Goal: Task Accomplishment & Management: Manage account settings

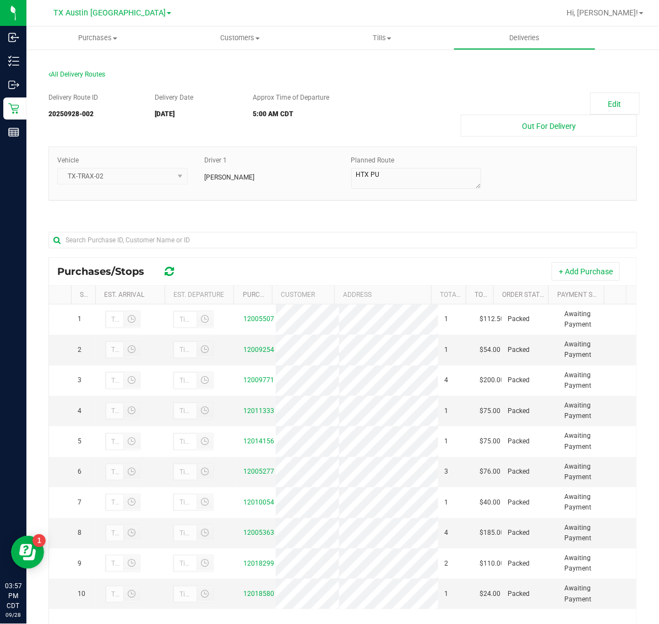
scroll to position [130, 0]
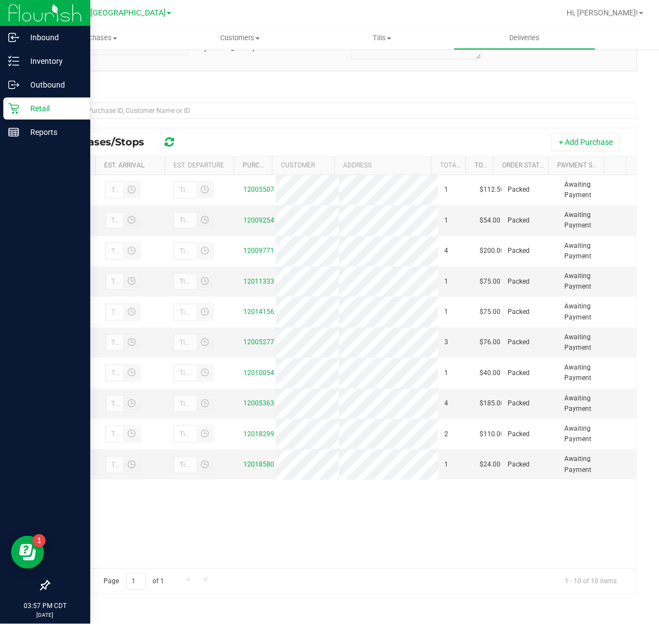
click at [30, 102] on p "Retail" at bounding box center [52, 108] width 66 height 13
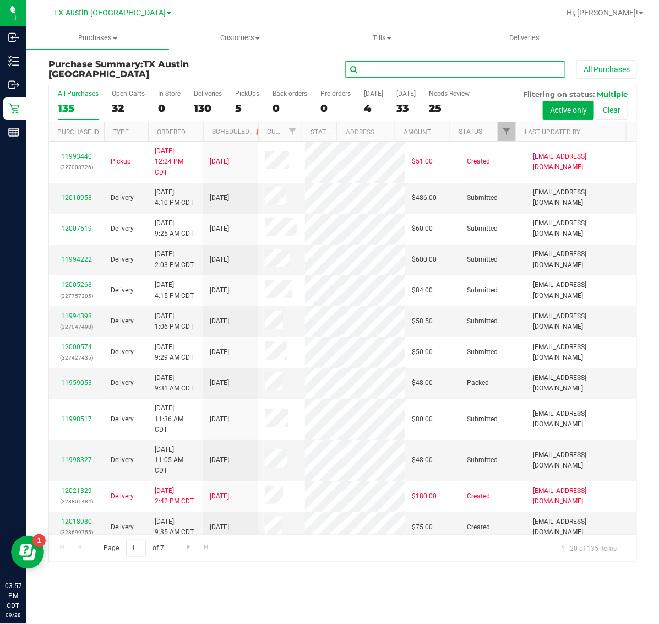
click at [389, 69] on input "text" at bounding box center [455, 69] width 220 height 17
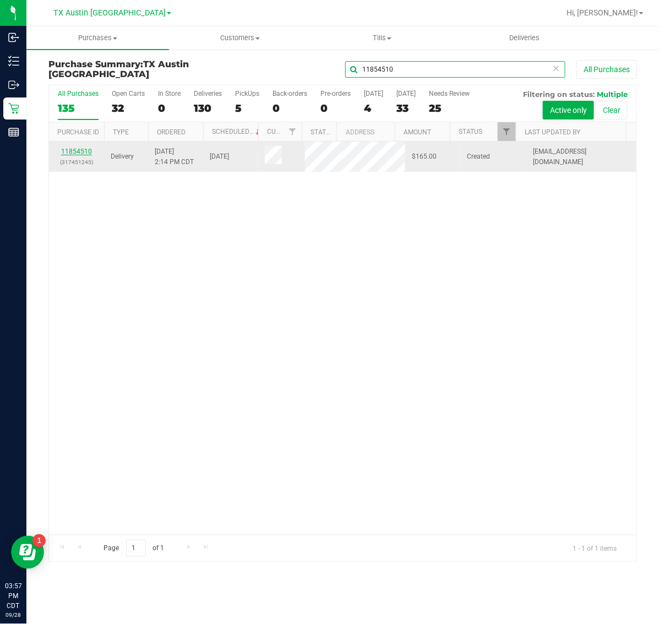
type input "11854510"
click at [76, 155] on link "11854510" at bounding box center [76, 152] width 31 height 8
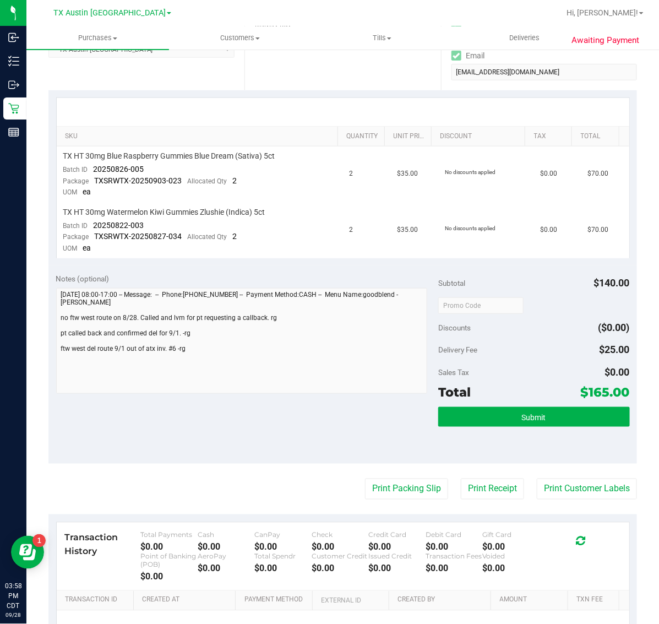
scroll to position [206, 0]
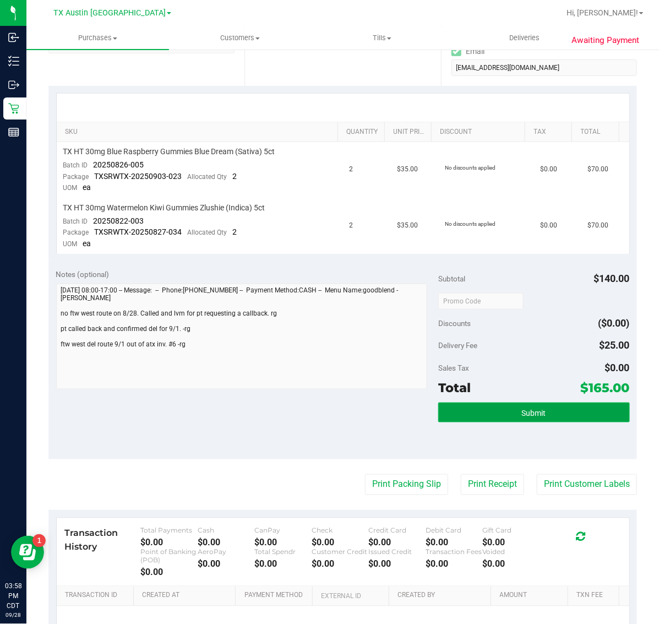
click at [545, 409] on button "Submit" at bounding box center [533, 413] width 191 height 20
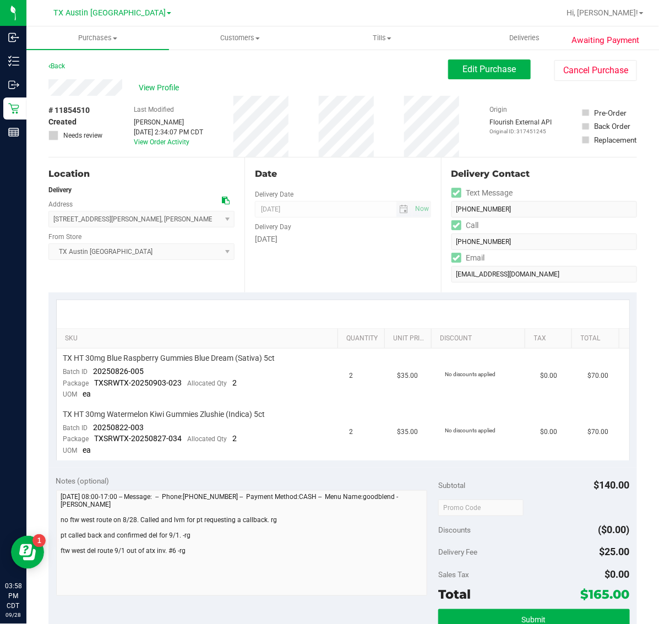
click at [416, 210] on span "[DATE] Now" at bounding box center [343, 209] width 176 height 17
click at [480, 72] on span "Edit Purchase" at bounding box center [489, 69] width 53 height 10
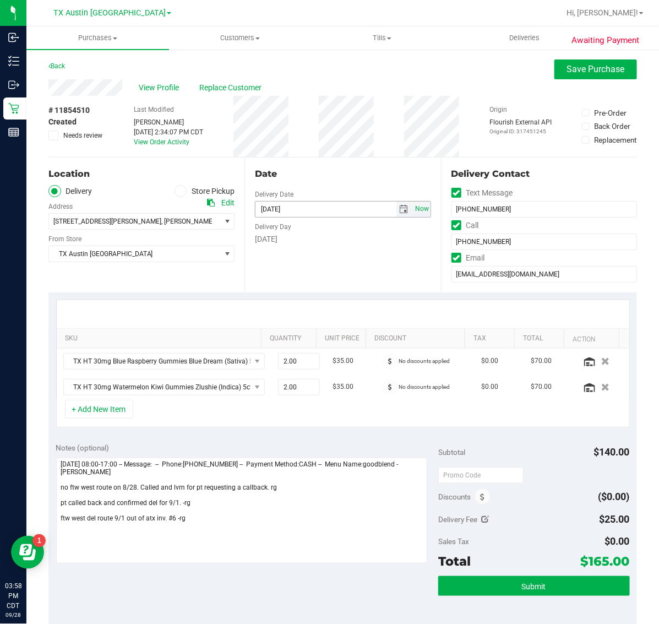
click at [415, 205] on span "Now" at bounding box center [421, 209] width 19 height 16
type input "[DATE]"
click at [499, 589] on button "Submit" at bounding box center [533, 586] width 191 height 20
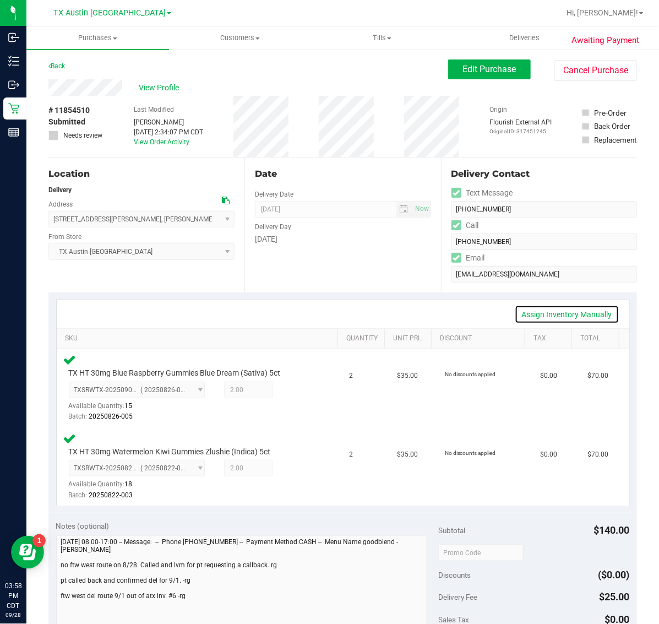
click at [548, 312] on link "Assign Inventory Manually" at bounding box center [567, 314] width 105 height 19
click at [290, 391] on icon at bounding box center [296, 391] width 12 height 13
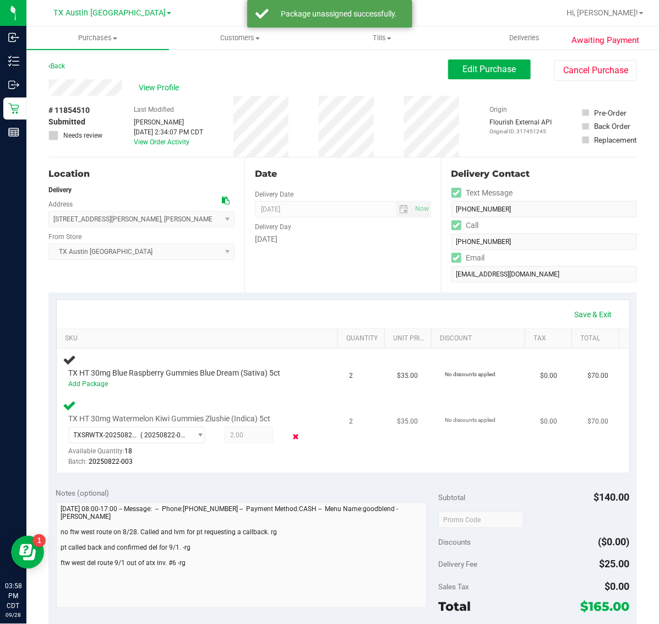
click at [290, 434] on icon at bounding box center [296, 436] width 12 height 13
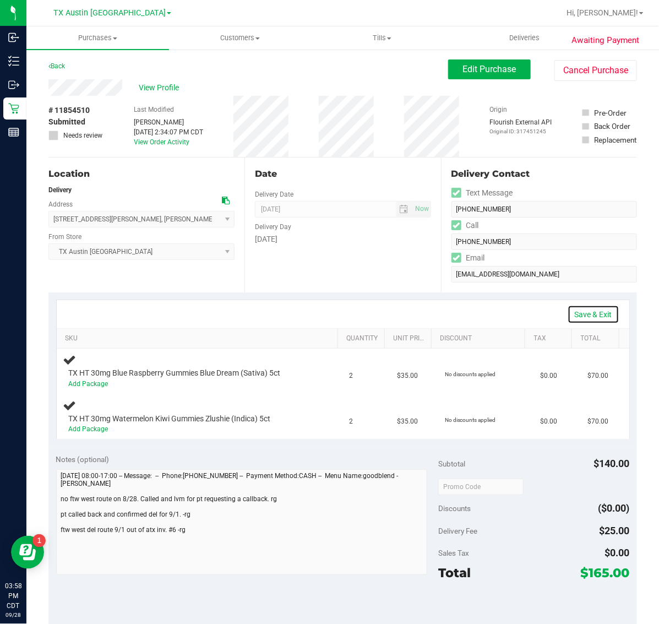
click at [580, 315] on link "Save & Exit" at bounding box center [594, 314] width 52 height 19
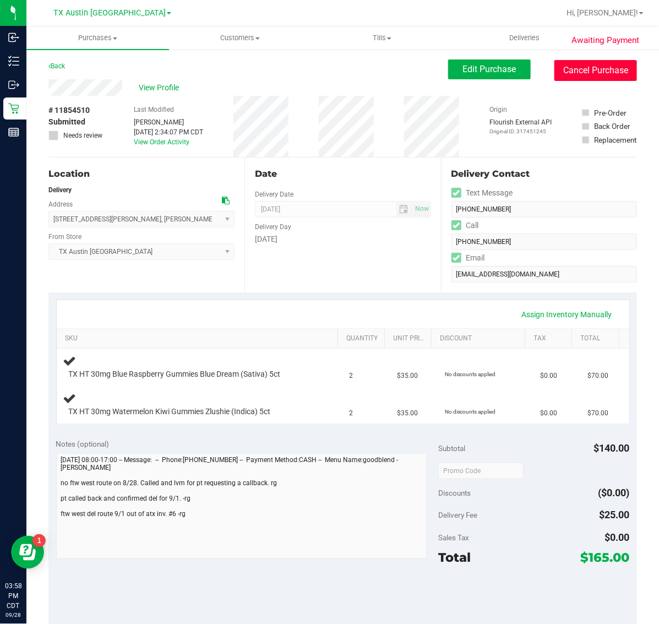
click at [591, 75] on button "Cancel Purchase" at bounding box center [595, 70] width 83 height 21
click at [607, 75] on button "Cancel Purchase" at bounding box center [595, 70] width 83 height 21
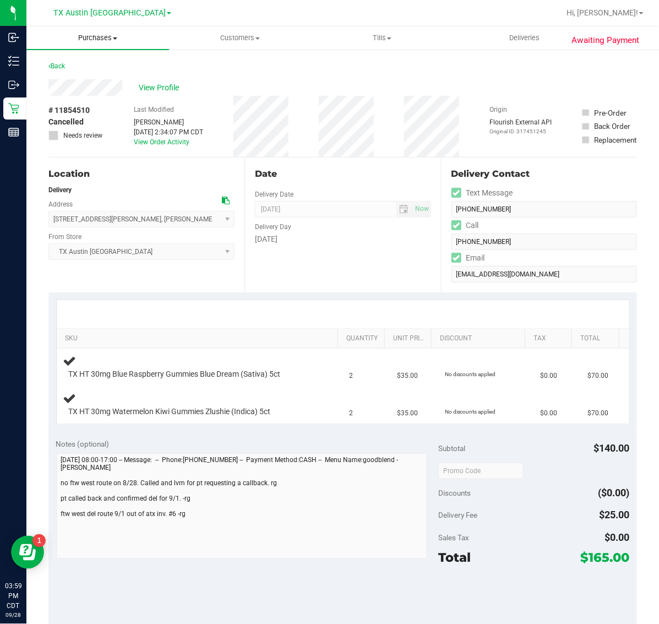
click at [94, 33] on span "Purchases" at bounding box center [97, 38] width 143 height 10
click at [91, 75] on span "Fulfillment" at bounding box center [60, 79] width 68 height 9
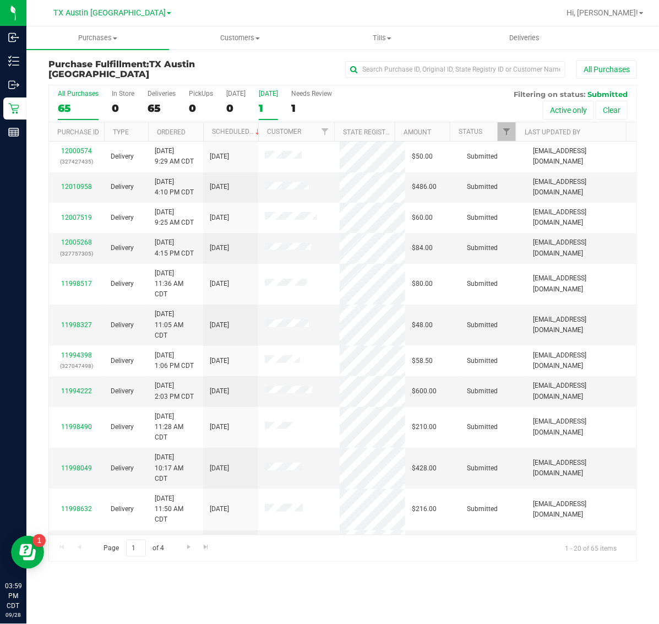
click at [277, 105] on div "1" at bounding box center [268, 108] width 19 height 13
click at [0, 0] on input "[DATE] 1" at bounding box center [0, 0] width 0 height 0
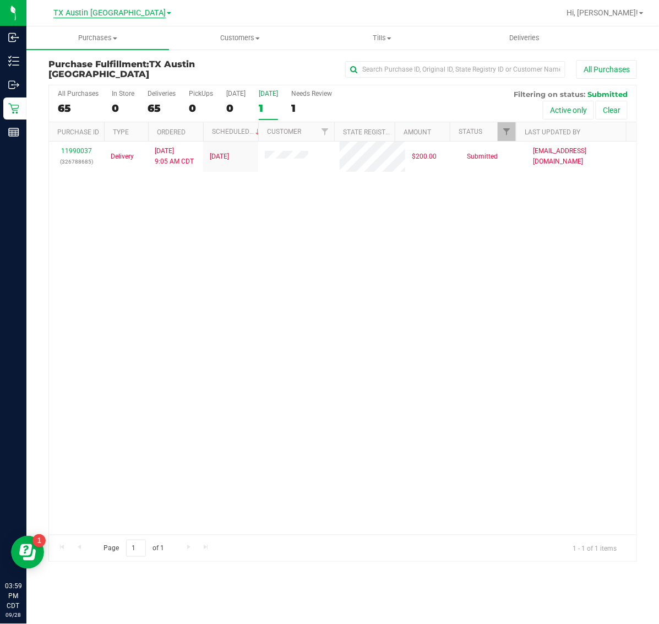
click at [97, 9] on span "TX Austin [GEOGRAPHIC_DATA]" at bounding box center [109, 13] width 112 height 10
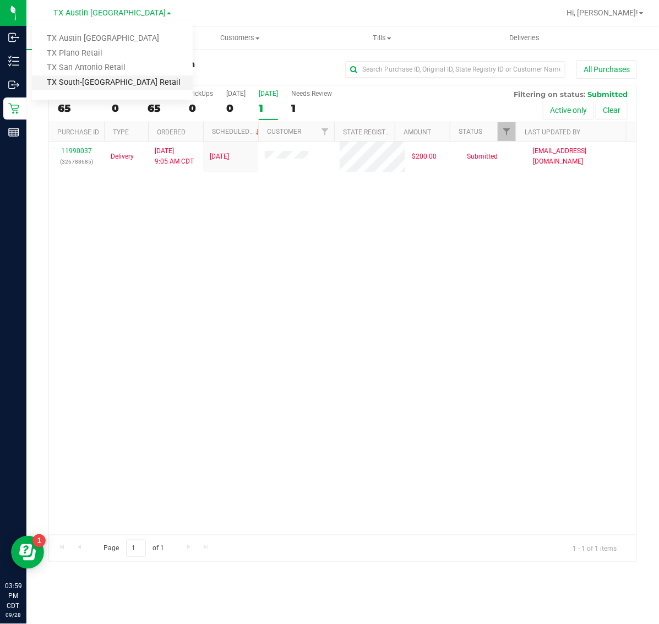
click at [92, 83] on link "TX South-[GEOGRAPHIC_DATA] Retail" at bounding box center [112, 82] width 161 height 15
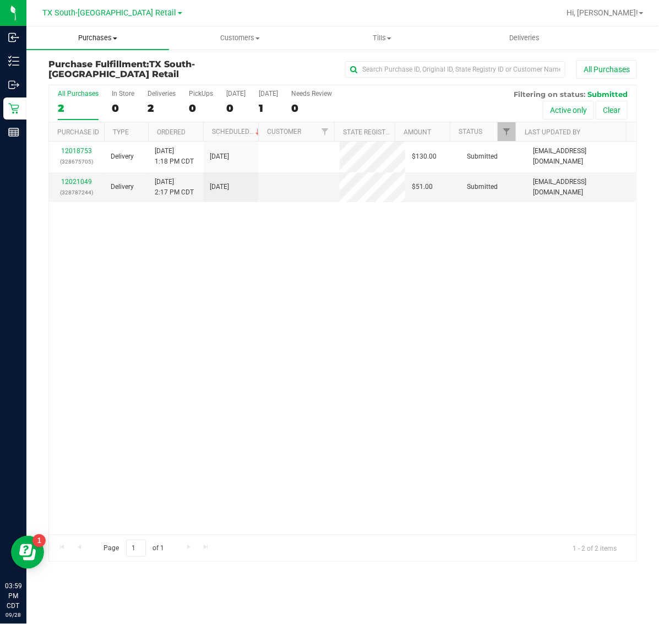
click at [87, 35] on span "Purchases" at bounding box center [97, 38] width 143 height 10
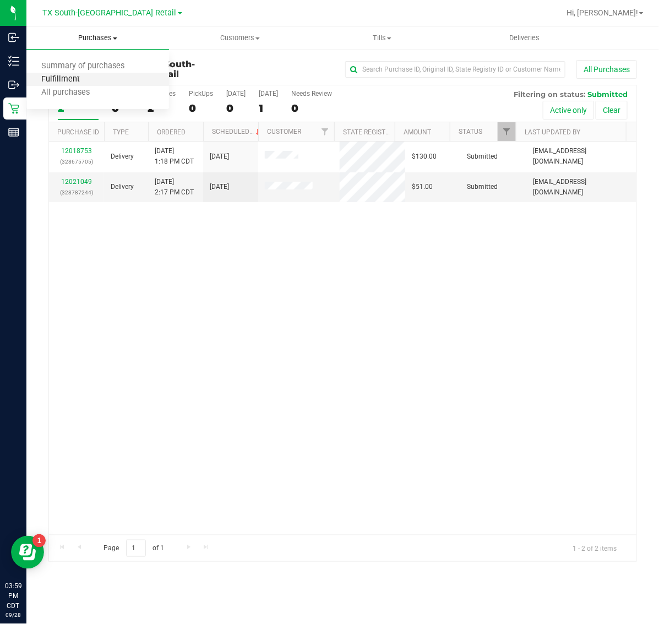
click at [93, 77] on span "Fulfillment" at bounding box center [60, 79] width 68 height 9
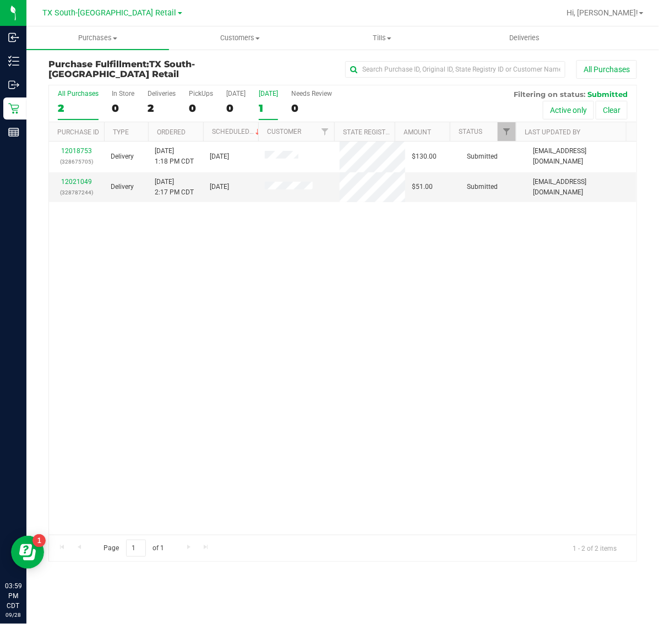
click at [278, 95] on div "[DATE]" at bounding box center [268, 94] width 19 height 8
click at [0, 0] on input "[DATE] 1" at bounding box center [0, 0] width 0 height 0
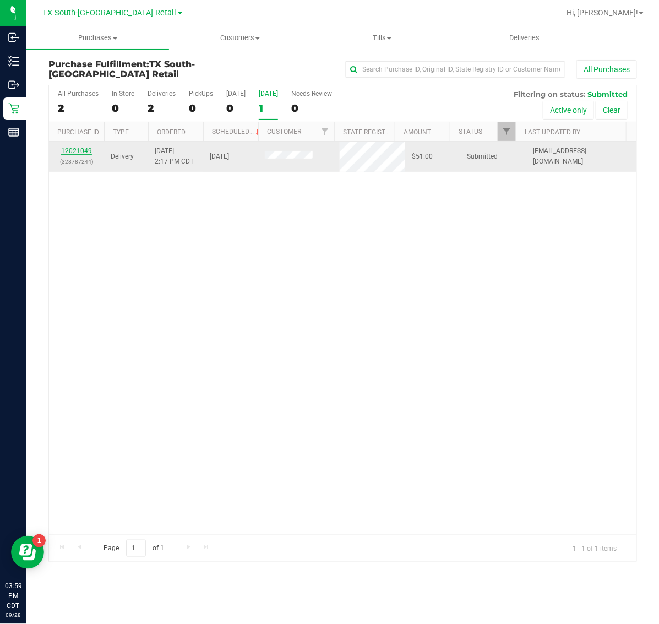
click at [78, 152] on link "12021049" at bounding box center [76, 151] width 31 height 8
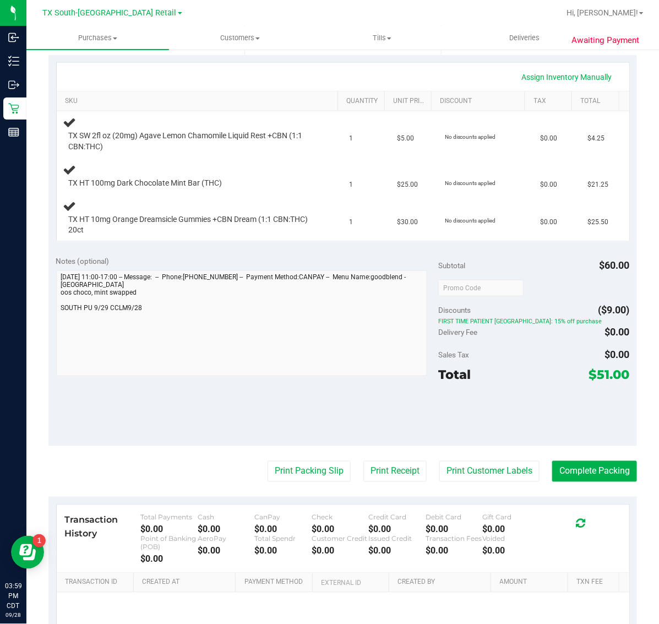
scroll to position [206, 0]
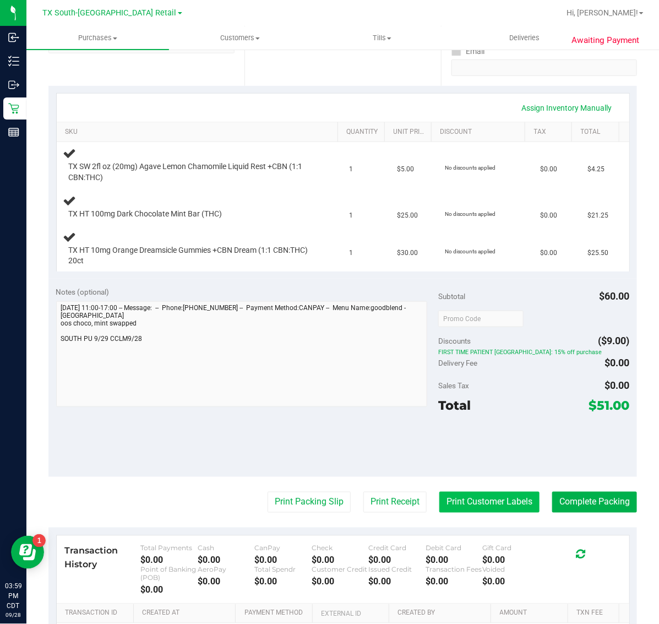
click at [480, 493] on button "Print Customer Labels" at bounding box center [489, 502] width 100 height 21
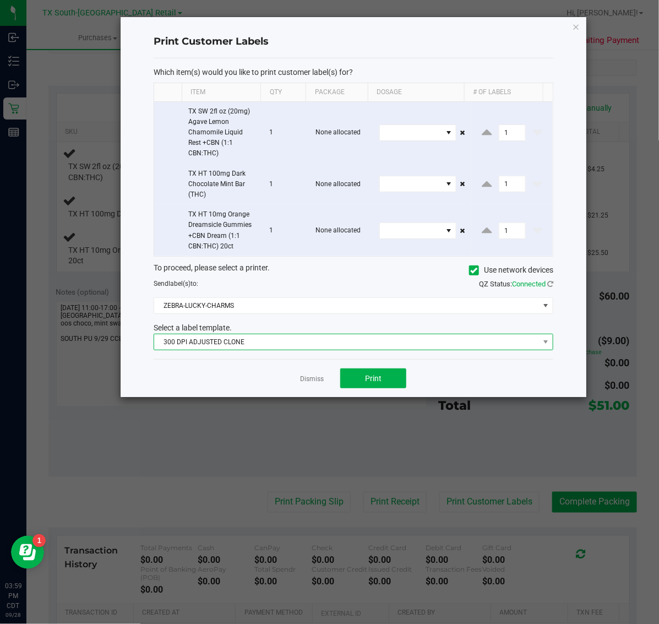
click at [278, 343] on span "300 DPI ADJUSTED CLONE" at bounding box center [346, 341] width 385 height 15
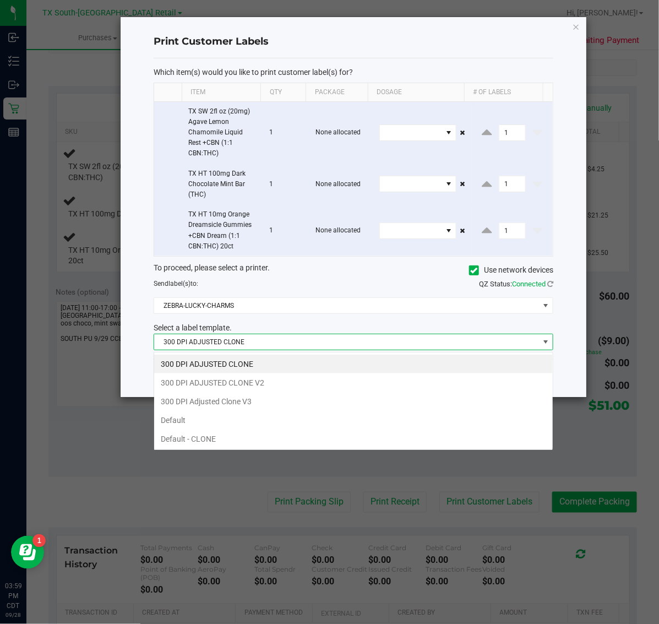
scroll to position [17, 400]
click at [268, 395] on li "300 DPI Adjusted Clone V3" at bounding box center [353, 401] width 399 height 19
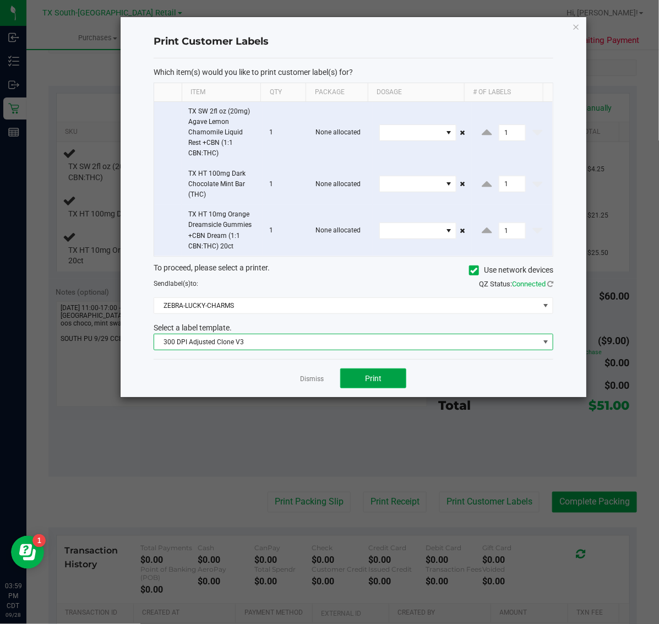
click at [358, 380] on button "Print" at bounding box center [373, 378] width 66 height 20
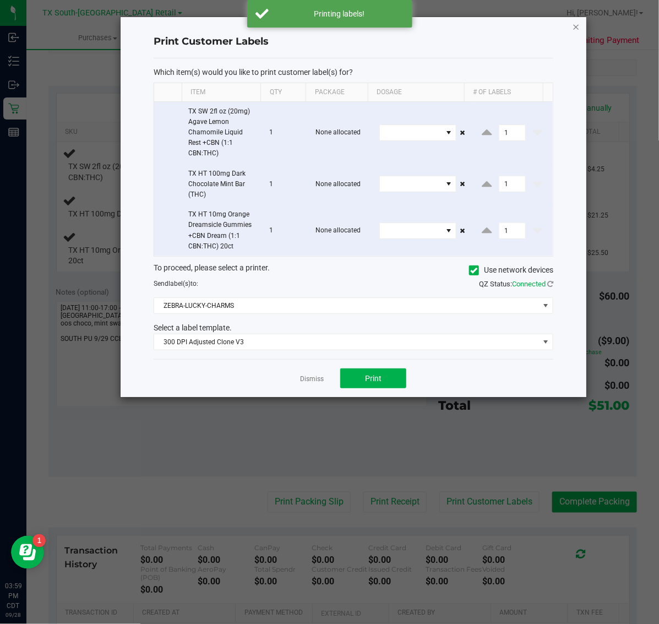
click at [575, 20] on icon "button" at bounding box center [577, 26] width 8 height 13
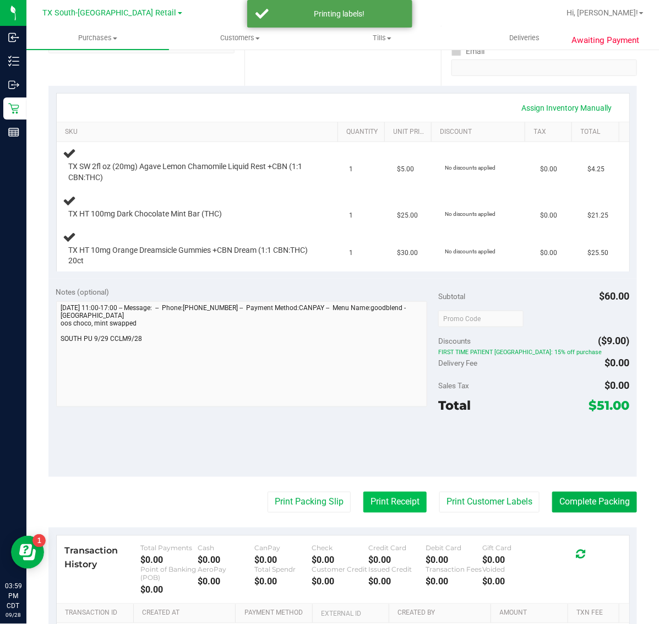
click at [365, 499] on button "Print Receipt" at bounding box center [394, 502] width 63 height 21
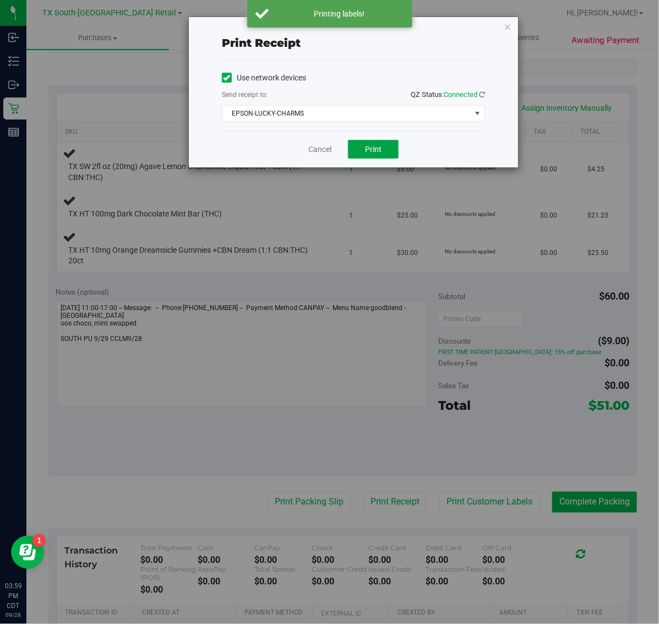
click at [371, 156] on button "Print" at bounding box center [373, 149] width 51 height 19
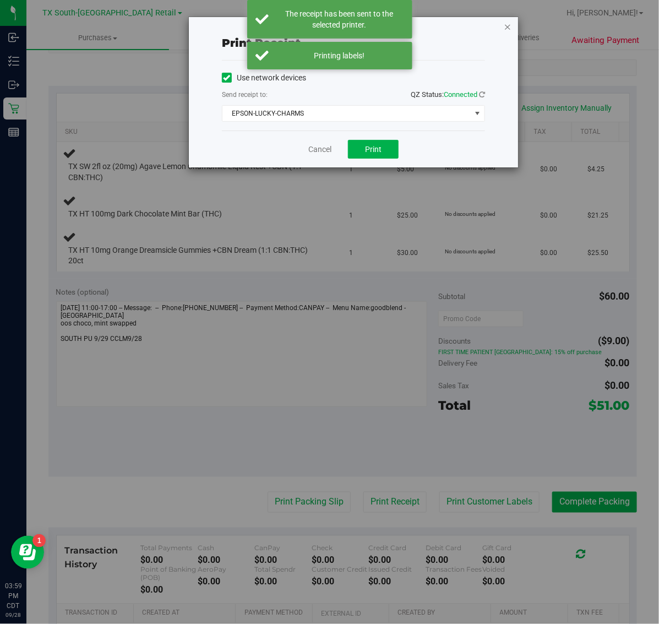
click at [504, 28] on icon "button" at bounding box center [508, 26] width 8 height 13
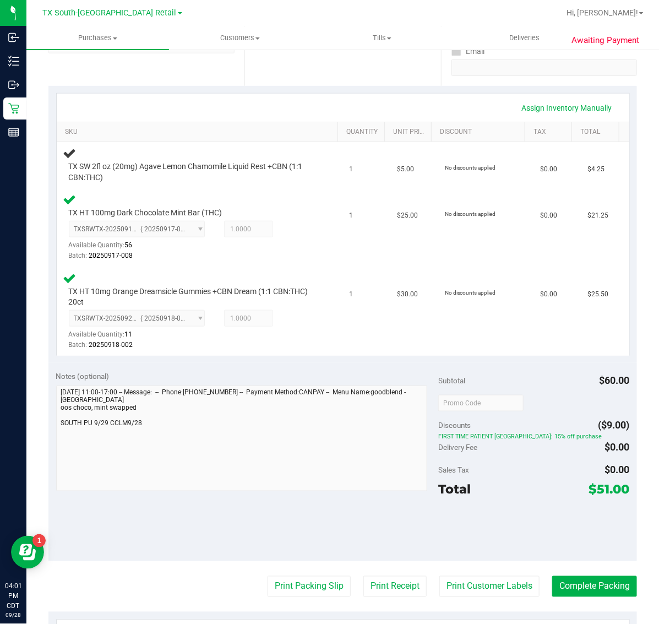
click at [173, 537] on div "Notes (optional) Subtotal $60.00 Discounts ($9.00) FIRST TIME PATIENT TX: 15% o…" at bounding box center [342, 462] width 589 height 198
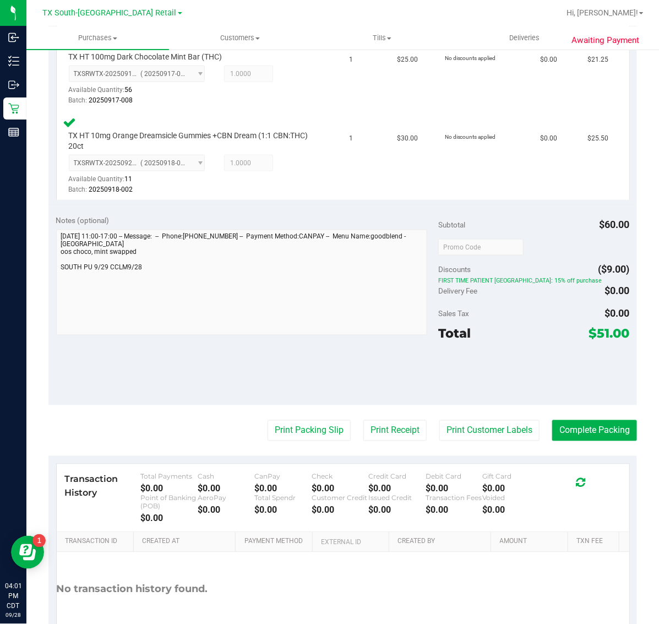
scroll to position [442, 0]
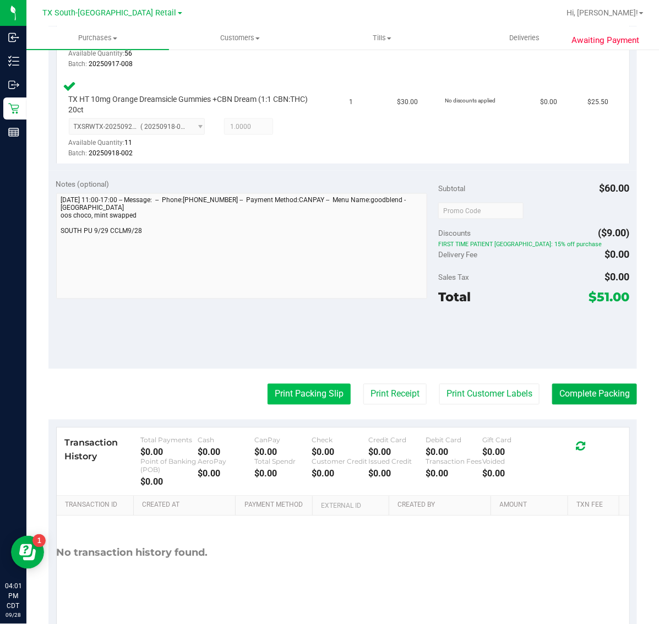
click at [302, 395] on button "Print Packing Slip" at bounding box center [309, 394] width 83 height 21
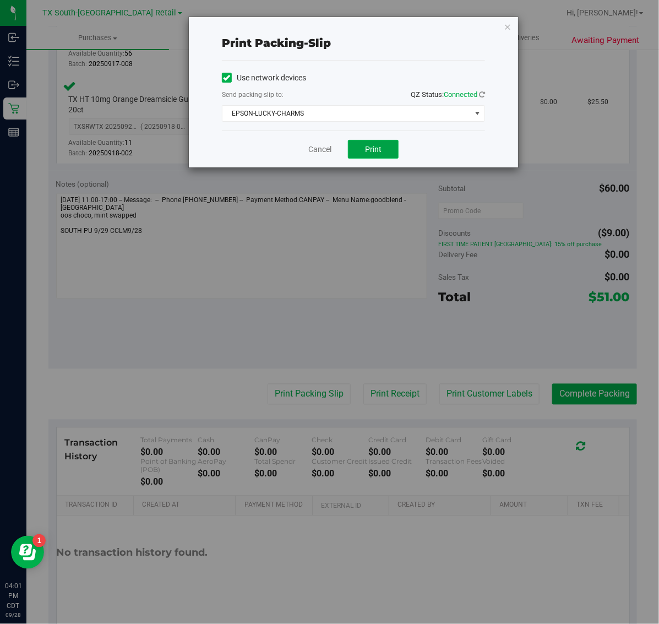
click at [373, 153] on span "Print" at bounding box center [373, 149] width 17 height 9
click at [508, 28] on icon "button" at bounding box center [508, 26] width 8 height 13
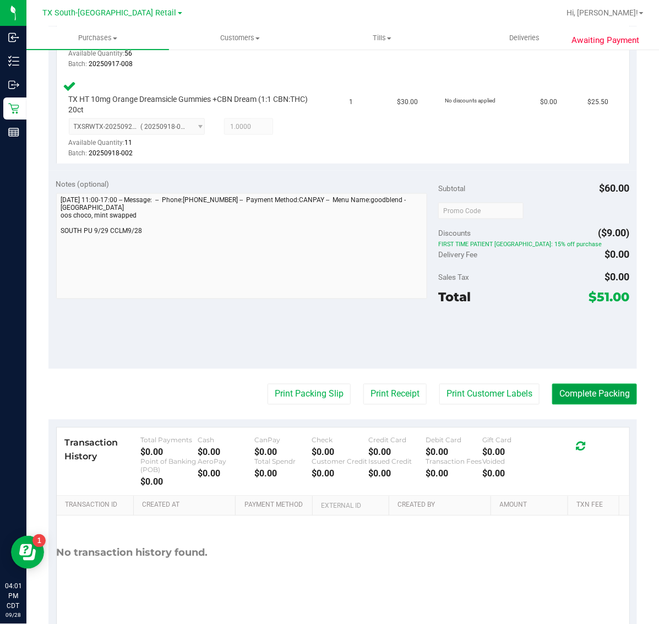
click at [607, 385] on button "Complete Packing" at bounding box center [594, 394] width 85 height 21
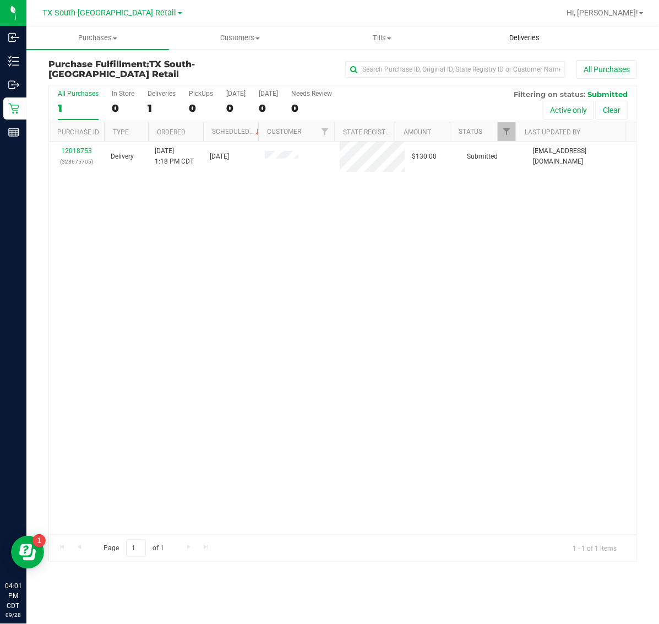
click at [521, 37] on span "Deliveries" at bounding box center [524, 38] width 60 height 10
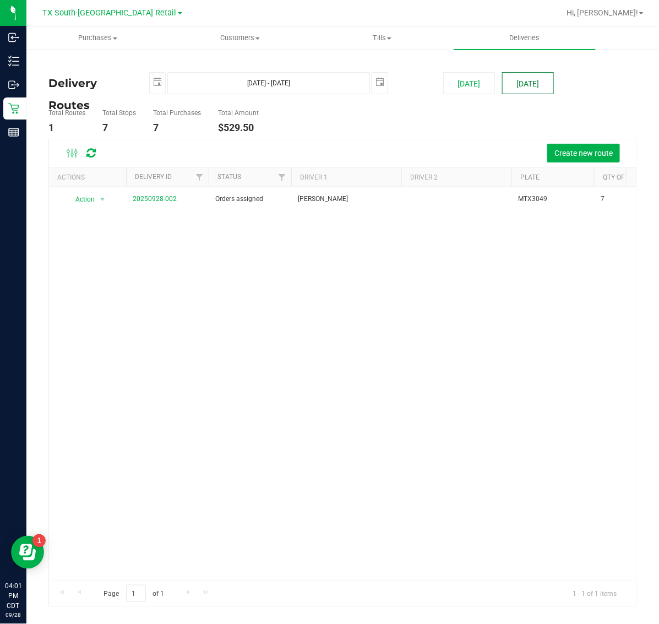
click at [521, 86] on button "[DATE]" at bounding box center [528, 83] width 52 height 22
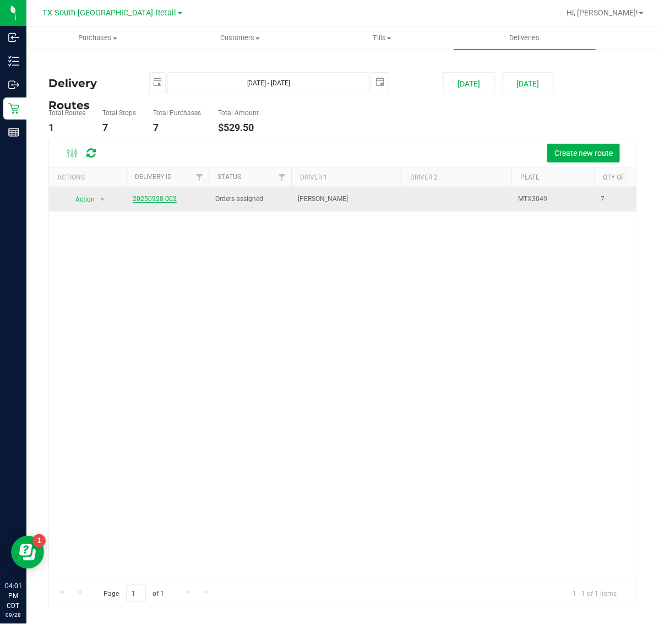
click at [150, 199] on link "20250928-002" at bounding box center [155, 199] width 44 height 8
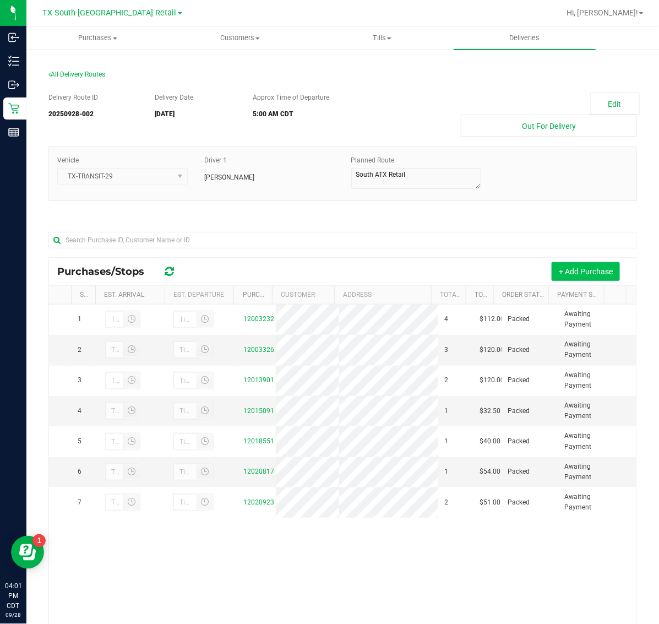
click at [579, 276] on button "+ Add Purchase" at bounding box center [586, 271] width 68 height 19
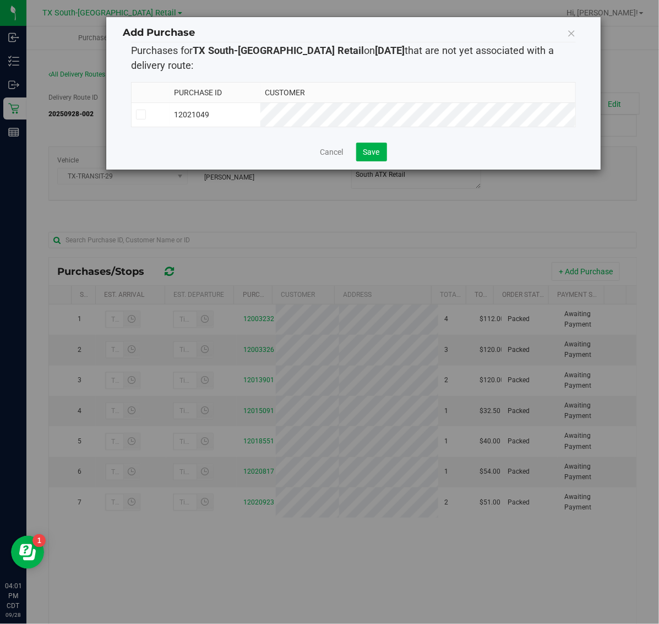
click at [260, 103] on td "12021049" at bounding box center [215, 114] width 91 height 24
click at [370, 156] on span "Save" at bounding box center [371, 152] width 17 height 9
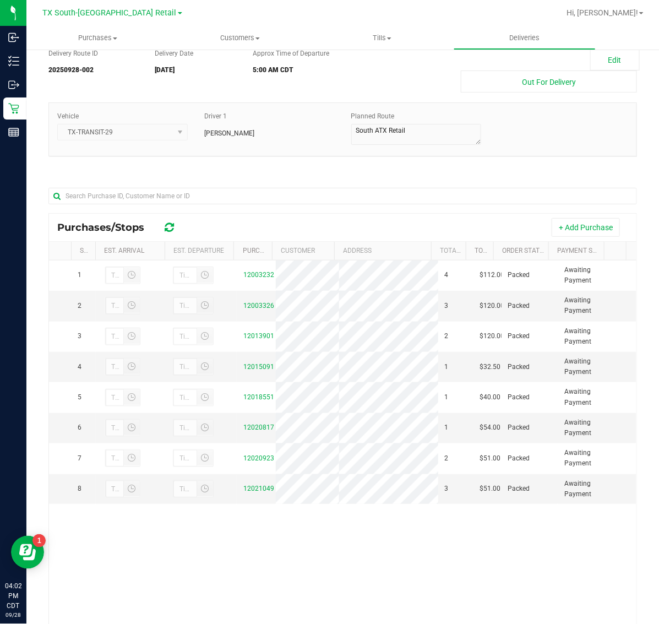
scroll to position [69, 0]
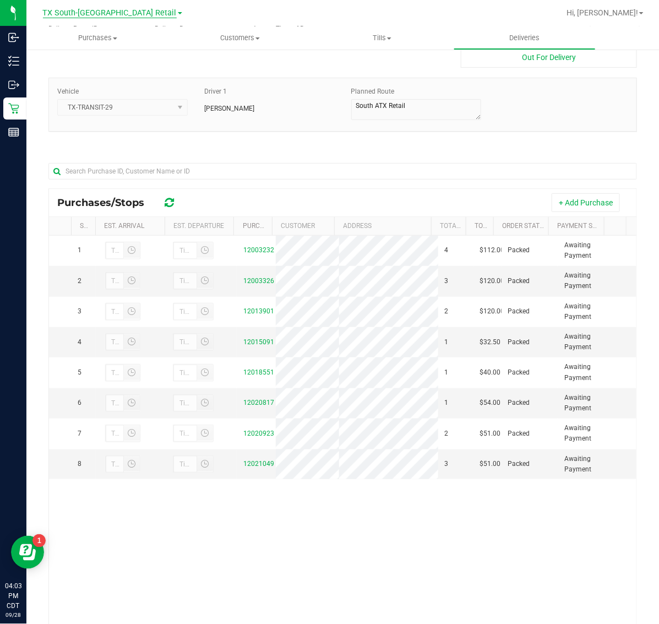
click at [106, 17] on span "TX South-[GEOGRAPHIC_DATA] Retail" at bounding box center [110, 13] width 134 height 10
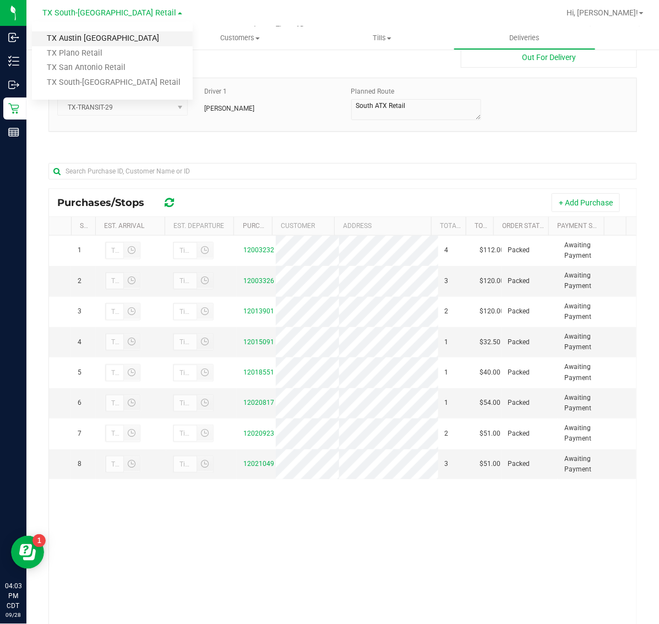
click at [101, 42] on link "TX Austin [GEOGRAPHIC_DATA]" at bounding box center [112, 38] width 161 height 15
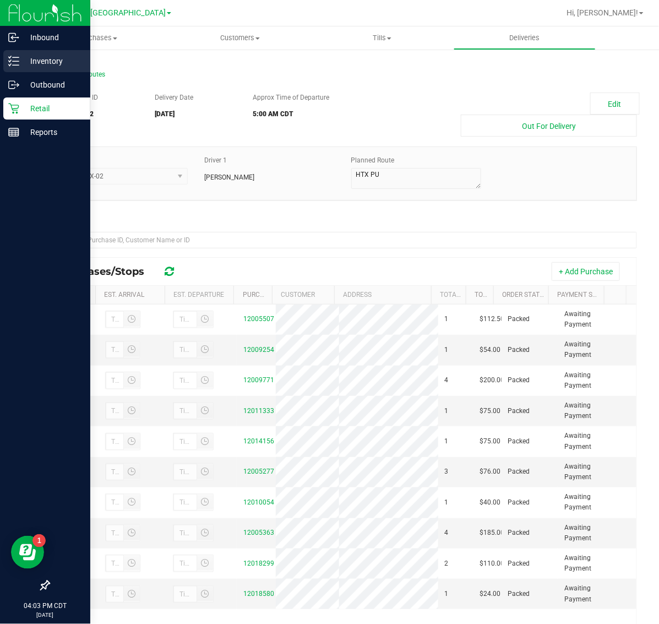
click at [44, 65] on p "Inventory" at bounding box center [52, 61] width 66 height 13
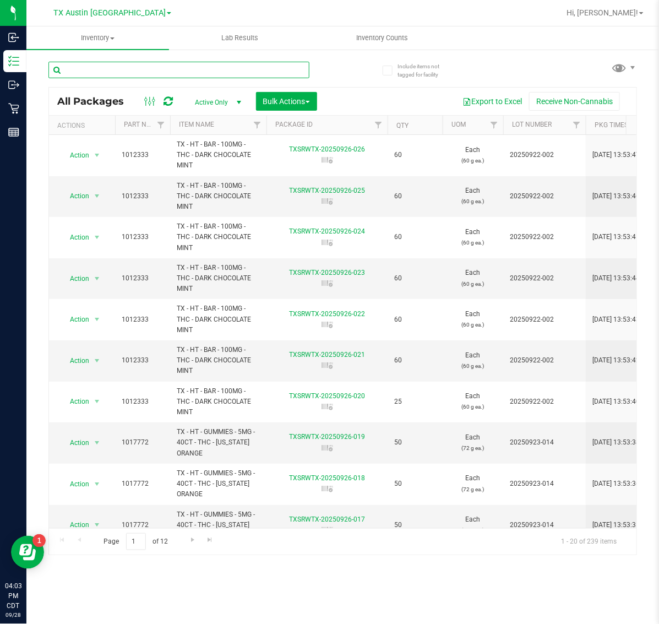
click at [240, 72] on input "text" at bounding box center [178, 70] width 261 height 17
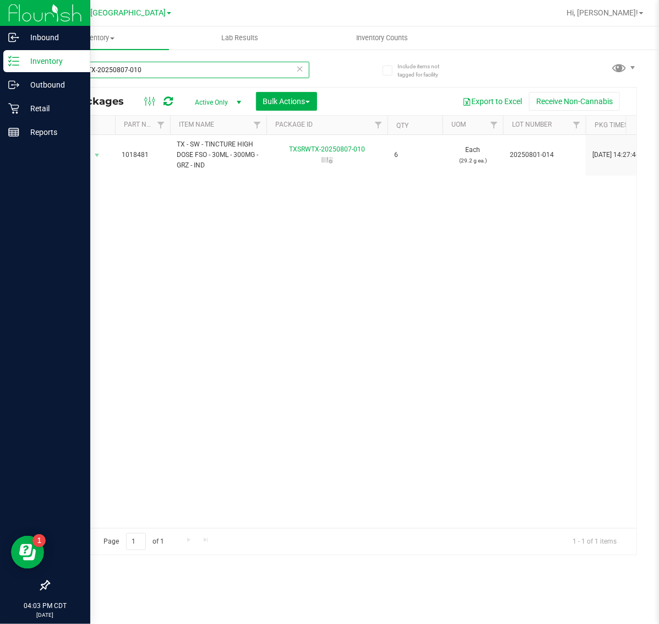
type input "TXSRWTX-20250807-010"
